Goal: Task Accomplishment & Management: Use online tool/utility

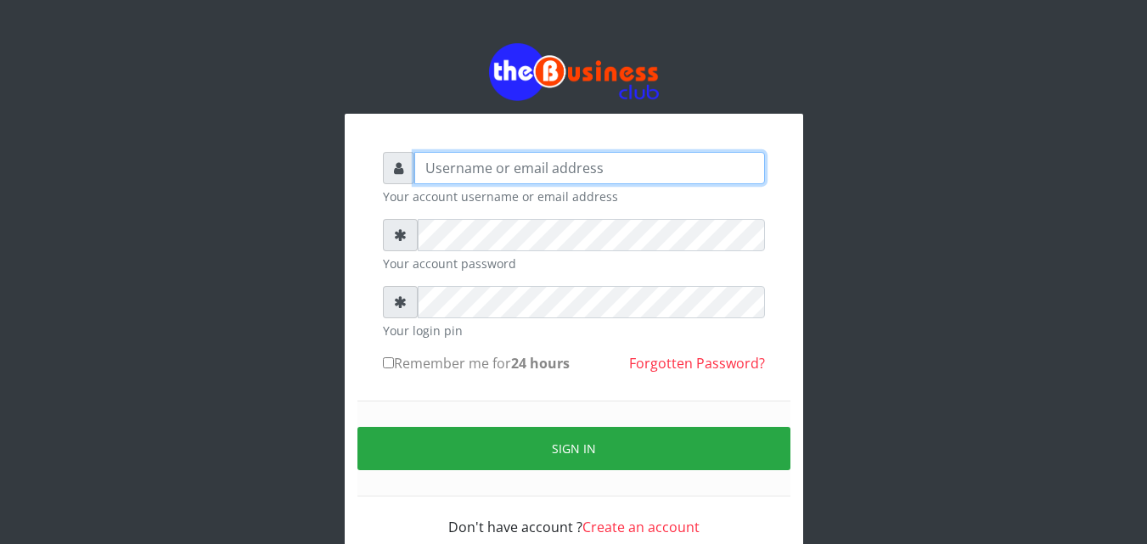
type input "omodaraoluwabukola7@gmail.com"
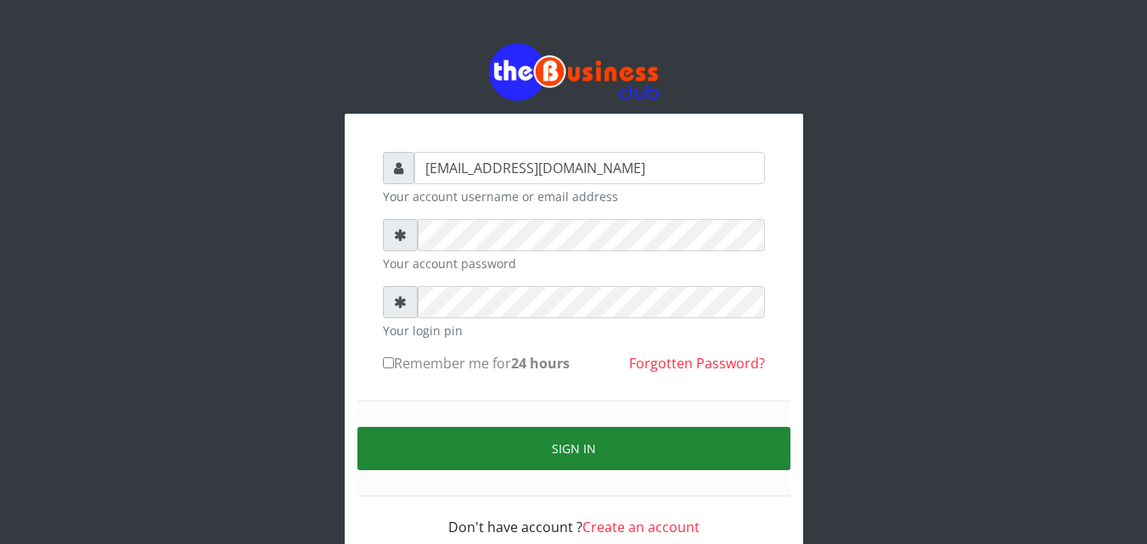
click at [575, 449] on button "Sign in" at bounding box center [573, 448] width 433 height 43
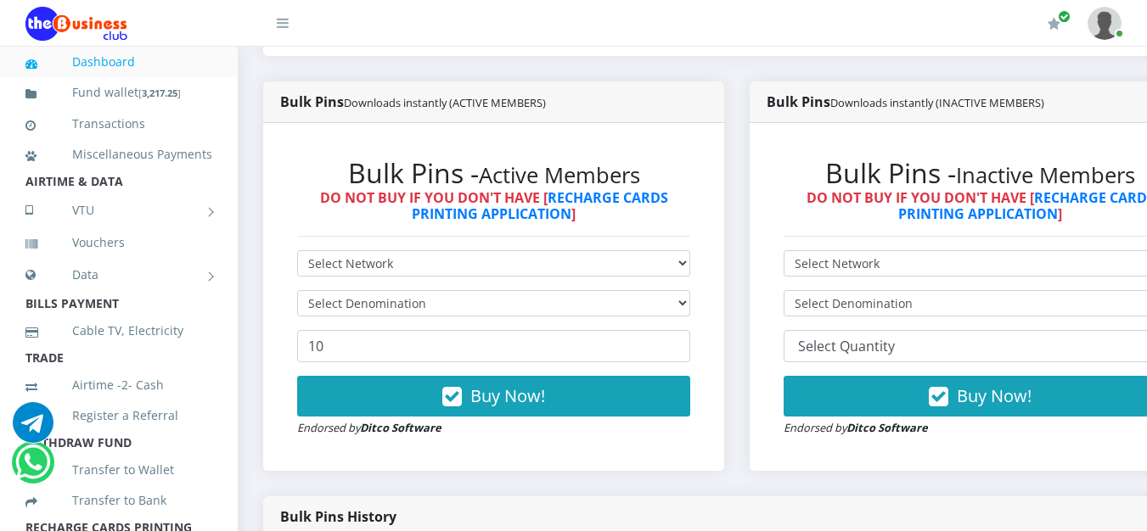
scroll to position [764, 0]
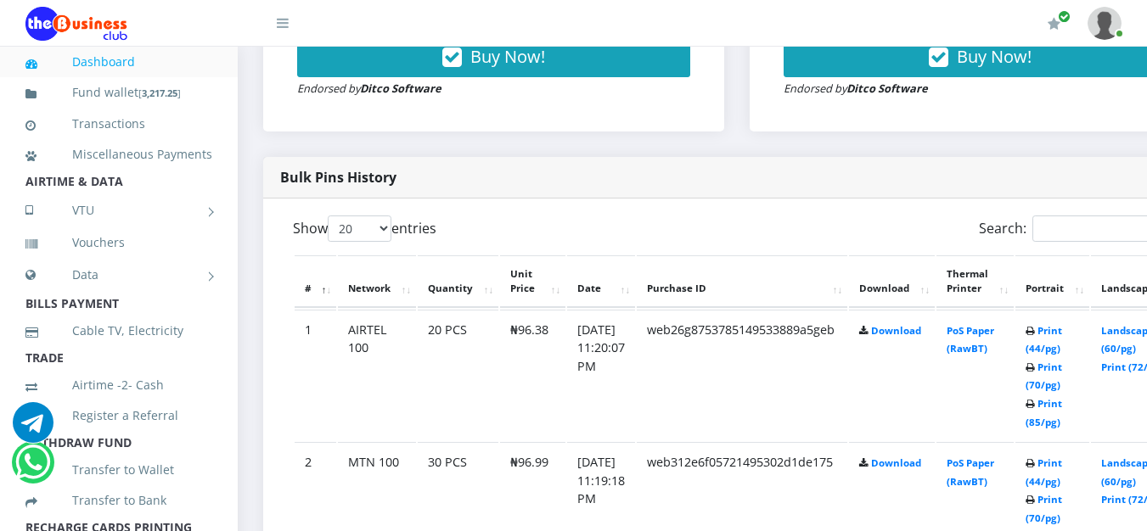
click at [1035, 329] on icon at bounding box center [1029, 332] width 9 height 10
click at [1062, 337] on link "Print (44/pg)" at bounding box center [1043, 339] width 36 height 31
